Goal: Navigation & Orientation: Find specific page/section

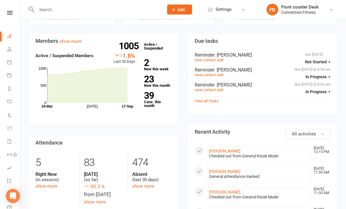
scroll to position [170, 0]
click at [44, 184] on link "show more" at bounding box center [46, 186] width 22 height 5
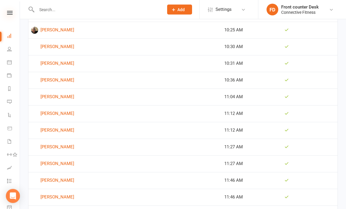
scroll to position [1490, 0]
click at [8, 14] on icon at bounding box center [10, 13] width 6 height 4
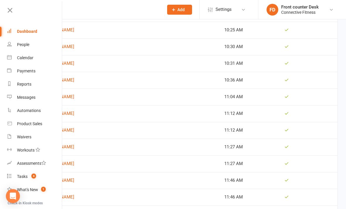
click at [25, 33] on div "Dashboard" at bounding box center [27, 31] width 20 height 5
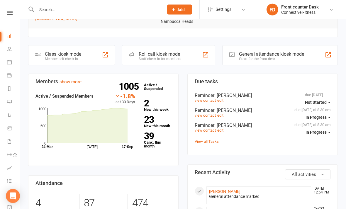
scroll to position [131, 0]
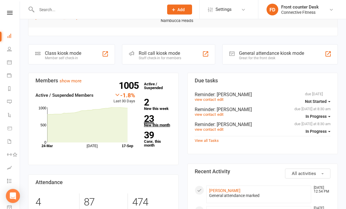
click at [162, 115] on strong "23" at bounding box center [156, 119] width 25 height 9
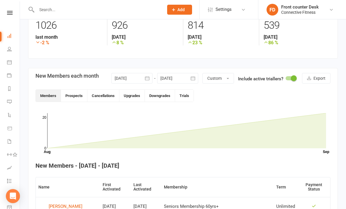
scroll to position [83, 0]
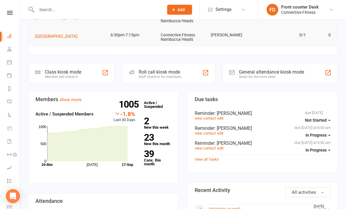
scroll to position [115, 0]
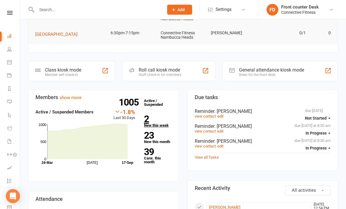
click at [170, 117] on link "2 New this week" at bounding box center [157, 121] width 27 height 13
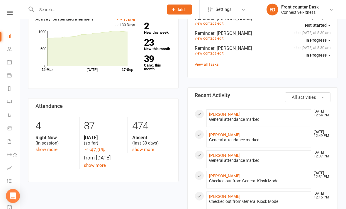
scroll to position [207, 0]
click at [141, 147] on link "show more" at bounding box center [143, 149] width 22 height 5
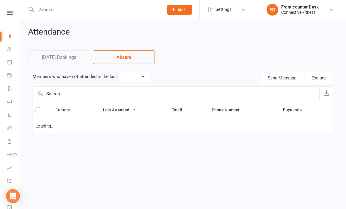
select select "30"
click at [144, 77] on select "30 Days 15 Days 7 Days" at bounding box center [134, 76] width 32 height 9
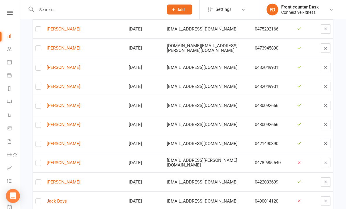
scroll to position [378, 0]
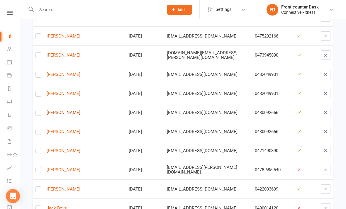
click at [71, 111] on link "[PERSON_NAME]" at bounding box center [85, 112] width 77 height 5
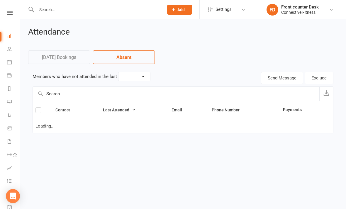
select select "30"
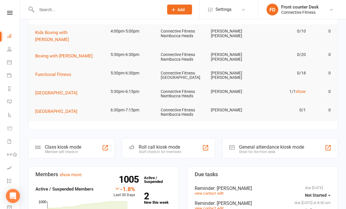
scroll to position [37, 0]
click at [302, 85] on td "1/1 show" at bounding box center [283, 92] width 50 height 14
click at [298, 89] on link "show" at bounding box center [301, 91] width 10 height 5
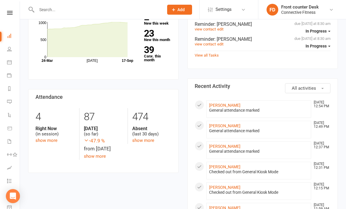
scroll to position [231, 0]
click at [44, 138] on link "show more" at bounding box center [46, 140] width 22 height 5
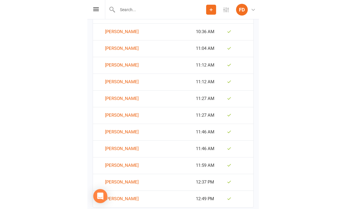
scroll to position [1572, 0]
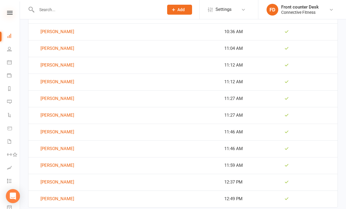
click at [12, 14] on icon at bounding box center [10, 13] width 6 height 4
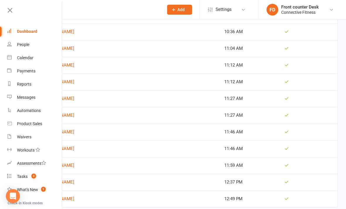
click at [22, 33] on div "Dashboard" at bounding box center [27, 31] width 20 height 5
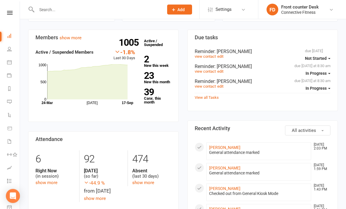
scroll to position [173, 0]
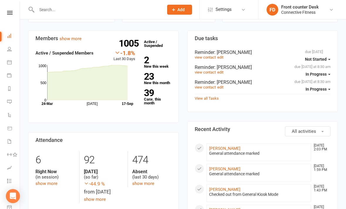
click at [49, 172] on div "Right Now (in session)" at bounding box center [54, 174] width 39 height 11
click at [45, 181] on link "show more" at bounding box center [46, 183] width 22 height 5
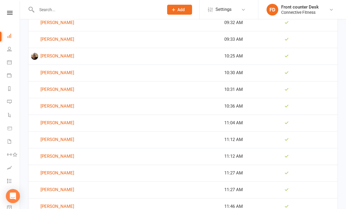
scroll to position [1431, 0]
click at [57, 141] on link "[PERSON_NAME]" at bounding box center [125, 139] width 188 height 7
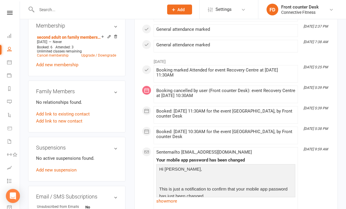
scroll to position [211, 0]
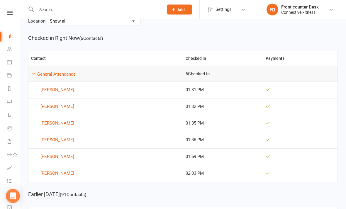
scroll to position [56, 0]
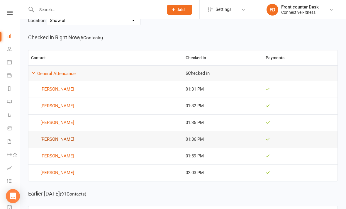
click at [73, 136] on link "[PERSON_NAME]" at bounding box center [105, 139] width 149 height 7
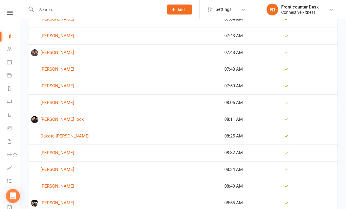
scroll to position [1050, 0]
click at [176, 120] on link "[PERSON_NAME] lock" at bounding box center [125, 119] width 188 height 7
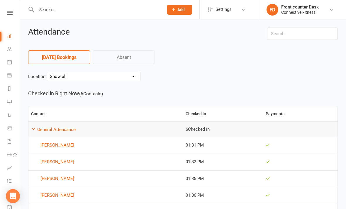
click at [193, 33] on h2 "Attendance" at bounding box center [143, 32] width 230 height 9
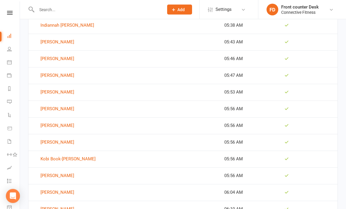
scroll to position [660, 0]
click at [69, 159] on link "Kobi Book-[PERSON_NAME]" at bounding box center [125, 158] width 188 height 7
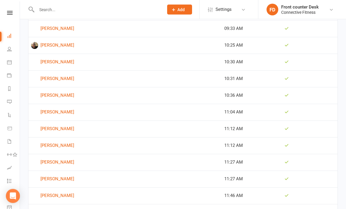
scroll to position [1525, 0]
